Goal: Information Seeking & Learning: Check status

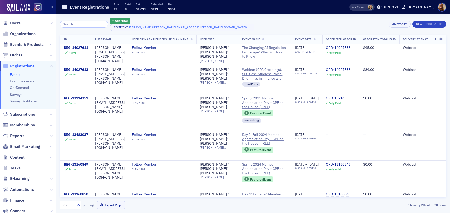
drag, startPoint x: 13, startPoint y: 22, endPoint x: 22, endPoint y: 20, distance: 9.7
click at [13, 22] on span "Users" at bounding box center [15, 23] width 11 height 6
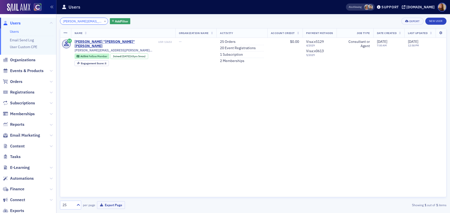
scroll to position [0, 4]
click at [80, 21] on input "kim.patmore@comcast.net" at bounding box center [84, 21] width 48 height 7
paste input "[EMAIL_ADDRESS][DOMAIN_NAME]"
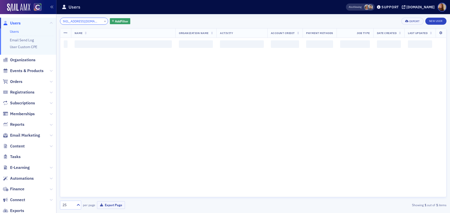
scroll to position [0, 0]
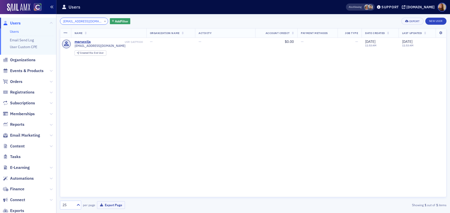
type input "[EMAIL_ADDRESS][DOMAIN_NAME]"
click at [77, 23] on input "[EMAIL_ADDRESS][DOMAIN_NAME]" at bounding box center [84, 21] width 48 height 7
click at [77, 22] on input "[EMAIL_ADDRESS][DOMAIN_NAME]" at bounding box center [84, 21] width 48 height 7
click at [30, 60] on span "Organizations" at bounding box center [22, 60] width 25 height 6
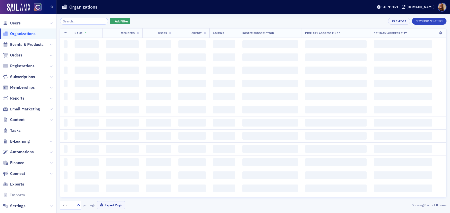
click at [77, 22] on input "search" at bounding box center [84, 21] width 48 height 7
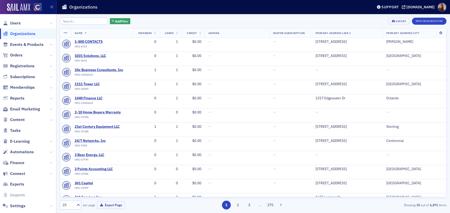
click at [77, 22] on input "search" at bounding box center [84, 21] width 48 height 7
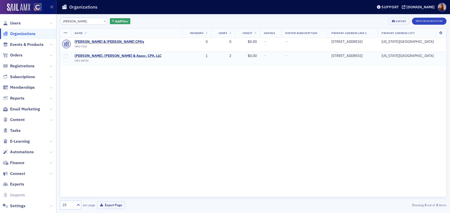
type input "karber"
click at [98, 55] on span "McMahan, Karber & Assoc. CPA, LLC" at bounding box center [118, 56] width 87 height 5
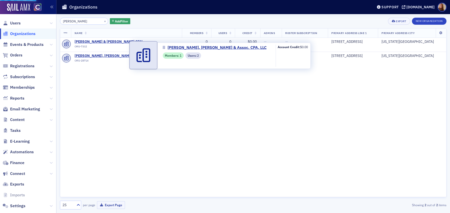
select select "US"
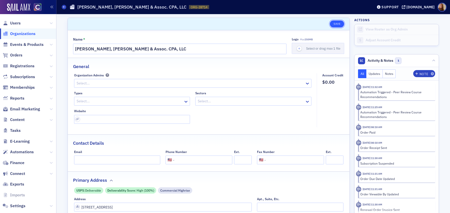
click at [336, 25] on button "Save" at bounding box center [337, 23] width 14 height 7
select select "US"
click at [15, 33] on span "Organizations" at bounding box center [22, 34] width 25 height 6
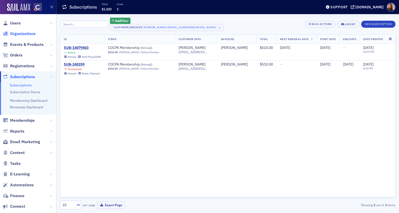
click at [16, 35] on span "Organizations" at bounding box center [22, 34] width 25 height 6
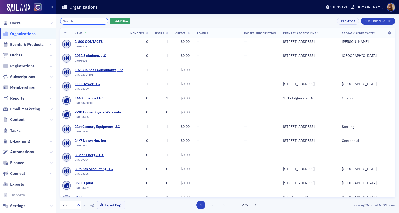
click at [85, 22] on input "search" at bounding box center [84, 21] width 48 height 7
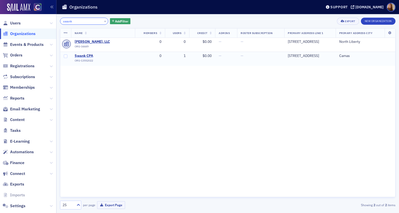
type input "swank"
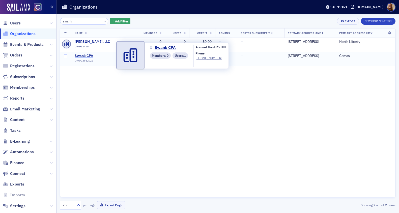
click at [86, 55] on span "Swank CPA" at bounding box center [98, 56] width 46 height 5
select select "US"
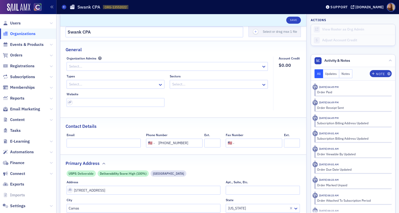
scroll to position [99, 0]
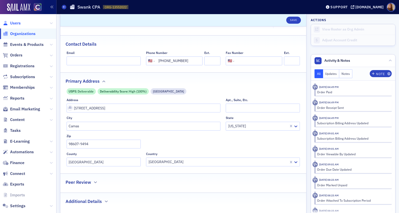
click at [19, 23] on span "Users" at bounding box center [15, 23] width 11 height 6
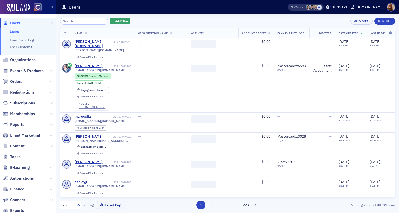
click at [71, 23] on input "search" at bounding box center [84, 21] width 48 height 7
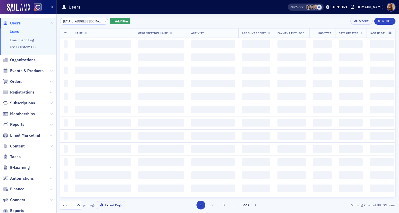
type input "[EMAIL_ADDRESS][DOMAIN_NAME]"
click at [177, 18] on div "[EMAIL_ADDRESS][DOMAIN_NAME] × Add Filter Export New User" at bounding box center [227, 21] width 335 height 7
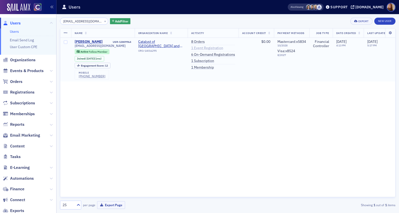
click at [201, 48] on link "1 Event Registration" at bounding box center [207, 48] width 32 height 5
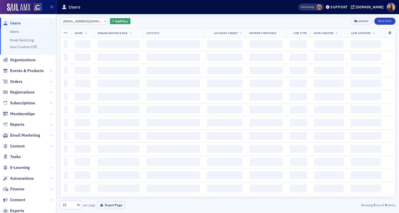
scroll to position [0, 9]
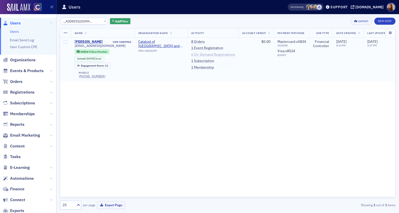
click at [210, 53] on link "6 On-Demand Registrations" at bounding box center [213, 54] width 44 height 5
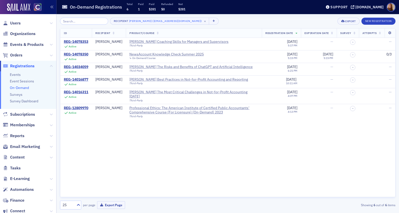
click at [206, 144] on div "ID Recipient Product/Course Registration Date Expiration Date Survey Attempts R…" at bounding box center [227, 112] width 335 height 169
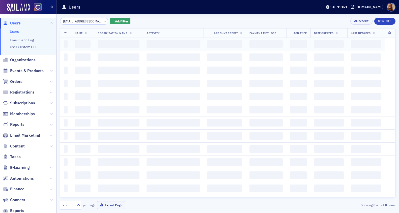
scroll to position [0, 9]
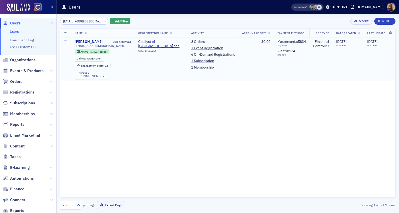
click at [88, 42] on div "[PERSON_NAME]" at bounding box center [89, 42] width 28 height 5
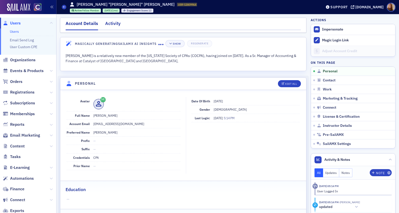
click at [111, 21] on div "Activity" at bounding box center [112, 24] width 15 height 9
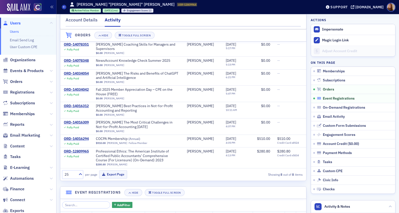
click at [343, 99] on span "Event Registrations" at bounding box center [339, 98] width 32 height 5
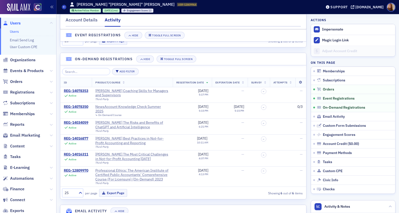
scroll to position [383, 0]
